Goal: Transaction & Acquisition: Purchase product/service

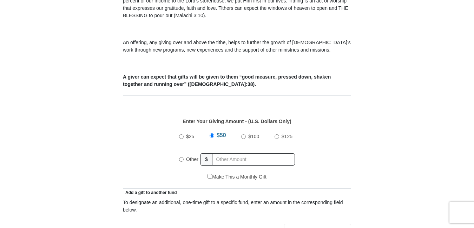
scroll to position [237, 0]
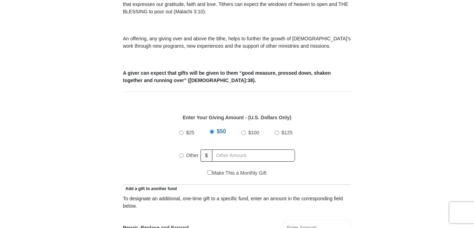
click at [182, 153] on input "Other" at bounding box center [181, 155] width 5 height 5
radio input "true"
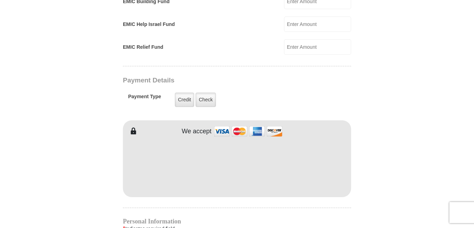
scroll to position [517, 0]
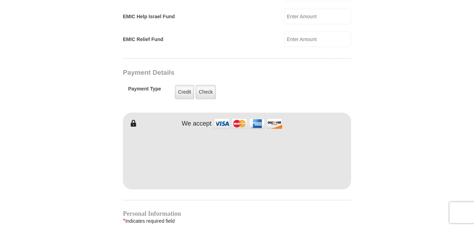
type input "447.00"
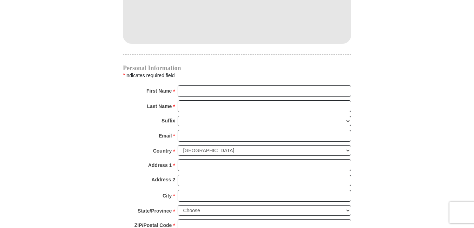
scroll to position [673, 0]
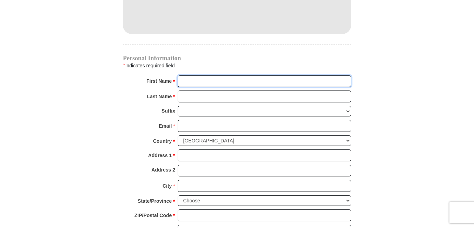
click at [189, 76] on input "First Name *" at bounding box center [265, 82] width 174 height 12
click at [187, 76] on input "First Name *" at bounding box center [265, 82] width 174 height 12
type input "[PERSON_NAME]"
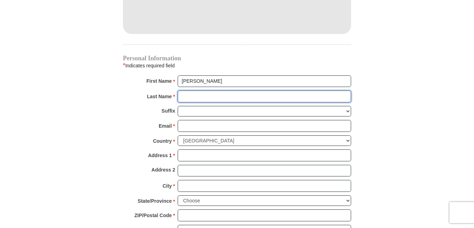
type input "[PERSON_NAME]"
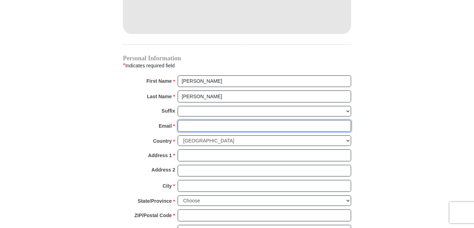
type input "[EMAIL_ADDRESS][DOMAIN_NAME]"
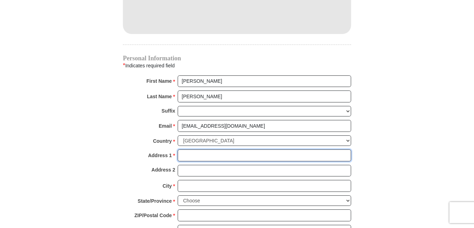
type input "[STREET_ADDRESS]"
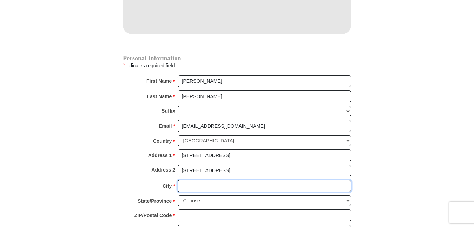
type input "[GEOGRAPHIC_DATA]"
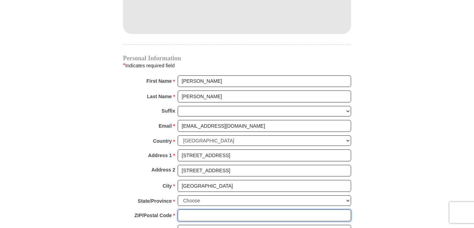
type input "30341"
type input "4049660818"
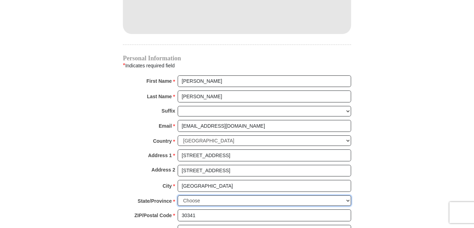
click at [346, 196] on select "Choose [US_STATE] [US_STATE] [US_STATE] [US_STATE] [US_STATE] Armed Forces Amer…" at bounding box center [265, 201] width 174 height 11
select select "GA"
click at [178, 196] on select "Choose [US_STATE] [US_STATE] [US_STATE] [US_STATE] [US_STATE] Armed Forces Amer…" at bounding box center [265, 201] width 174 height 11
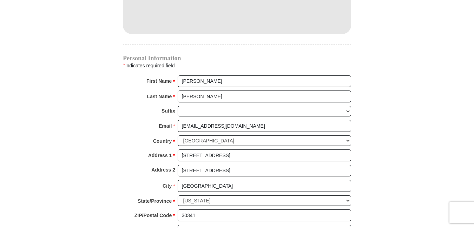
drag, startPoint x: 474, startPoint y: 128, endPoint x: 467, endPoint y: 156, distance: 28.5
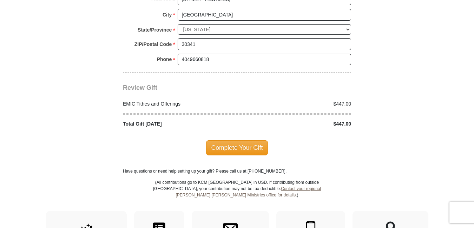
scroll to position [846, 0]
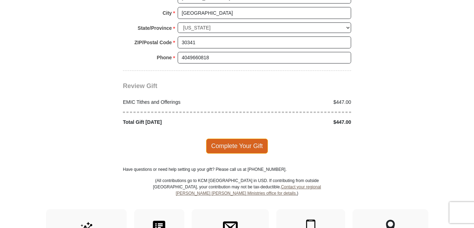
click at [239, 139] on span "Complete Your Gift" at bounding box center [237, 146] width 62 height 15
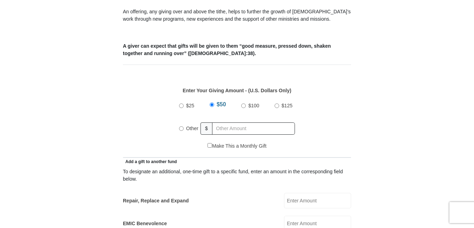
scroll to position [267, 0]
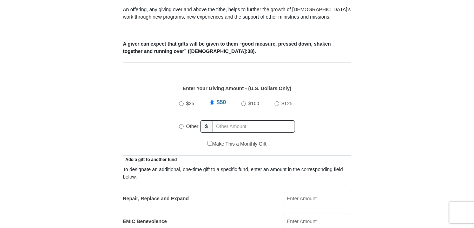
click at [180, 124] on input "Other" at bounding box center [181, 126] width 5 height 5
radio input "true"
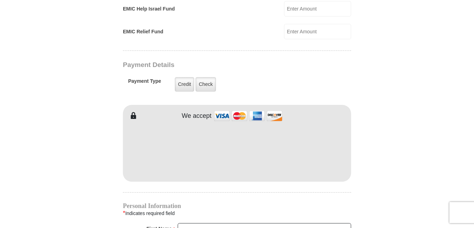
scroll to position [529, 0]
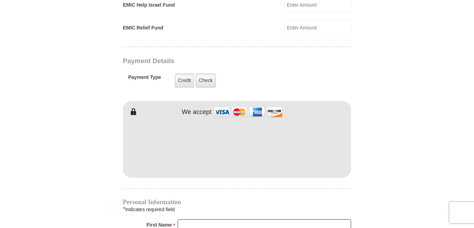
type input "375.00"
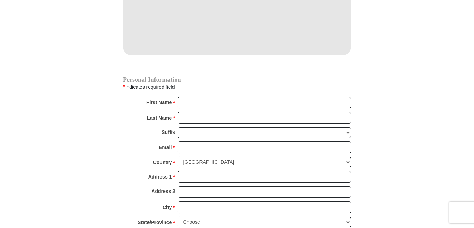
scroll to position [654, 0]
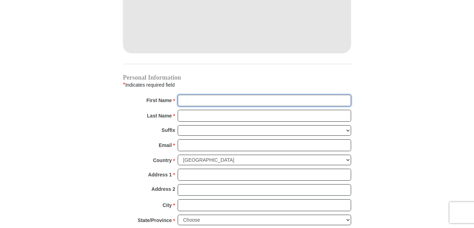
click at [199, 95] on input "First Name *" at bounding box center [265, 101] width 174 height 12
type input "[PERSON_NAME]"
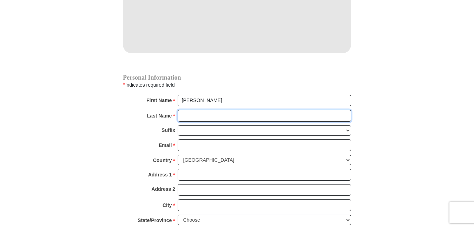
type input "[PERSON_NAME]"
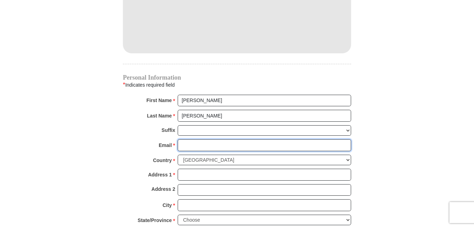
type input "[EMAIL_ADDRESS][DOMAIN_NAME]"
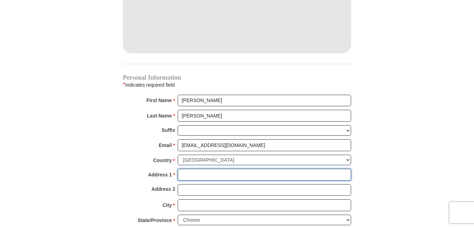
type input "[STREET_ADDRESS]"
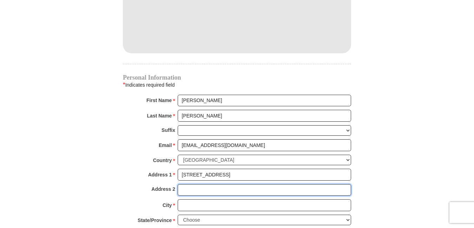
type input "[STREET_ADDRESS]"
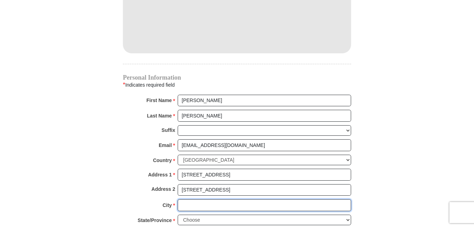
type input "[GEOGRAPHIC_DATA]"
type input "30341"
type input "4049660818"
click at [346, 215] on select "Choose [US_STATE] [US_STATE] [US_STATE] [US_STATE] [US_STATE] Armed Forces Amer…" at bounding box center [265, 220] width 174 height 11
select select "GA"
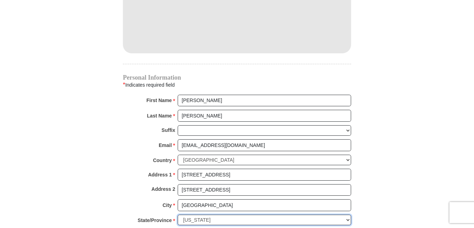
click at [178, 215] on select "Choose [US_STATE] [US_STATE] [US_STATE] [US_STATE] [US_STATE] Armed Forces Amer…" at bounding box center [265, 220] width 174 height 11
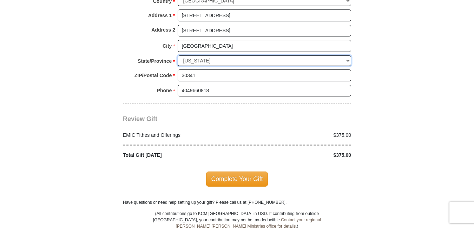
scroll to position [835, 0]
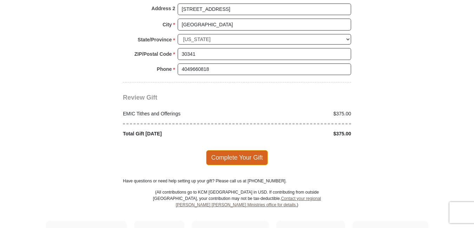
click at [248, 150] on span "Complete Your Gift" at bounding box center [237, 157] width 62 height 15
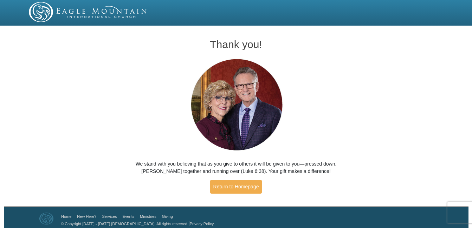
click at [375, 140] on div "Thank you! We stand with you believing that as you give to others it will be gi…" at bounding box center [236, 117] width 472 height 178
